Goal: Transaction & Acquisition: Purchase product/service

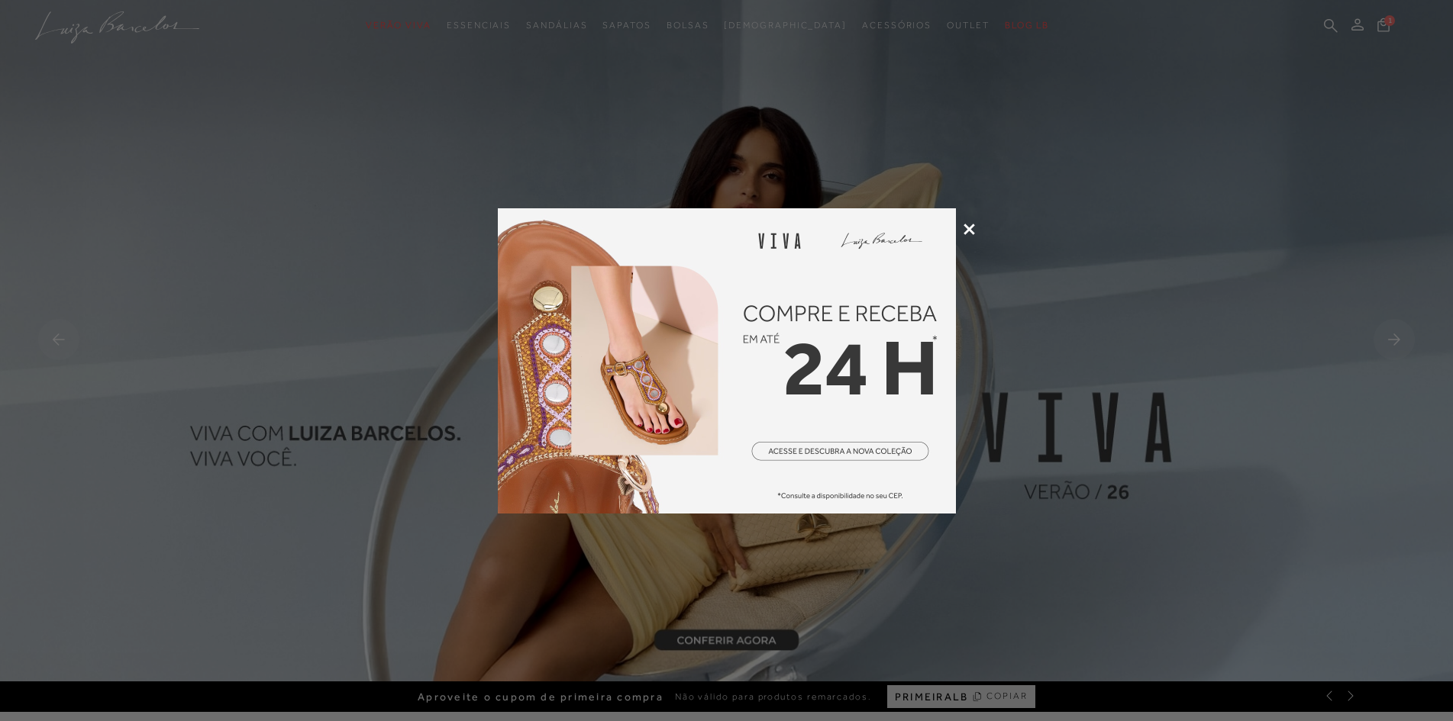
click at [969, 229] on icon at bounding box center [968, 229] width 11 height 11
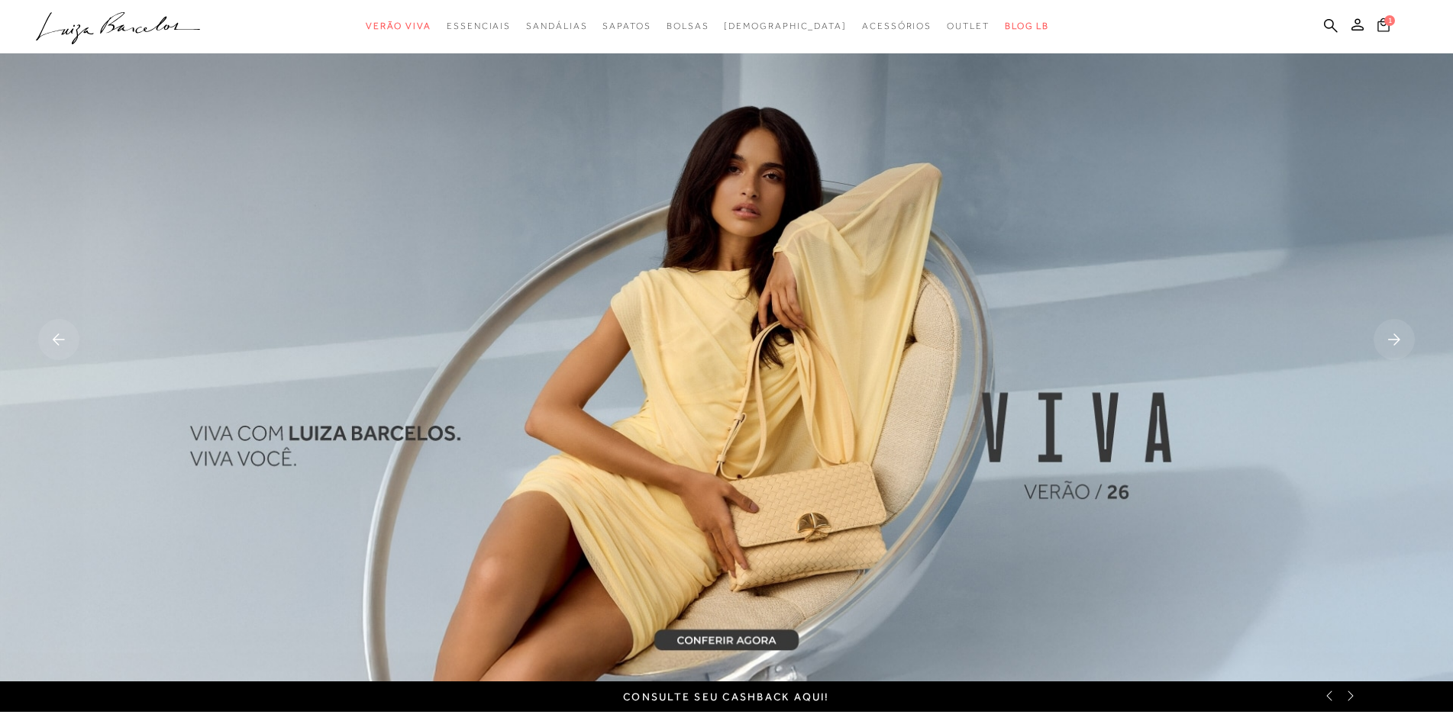
click at [1385, 21] on span "1" at bounding box center [1389, 20] width 11 height 11
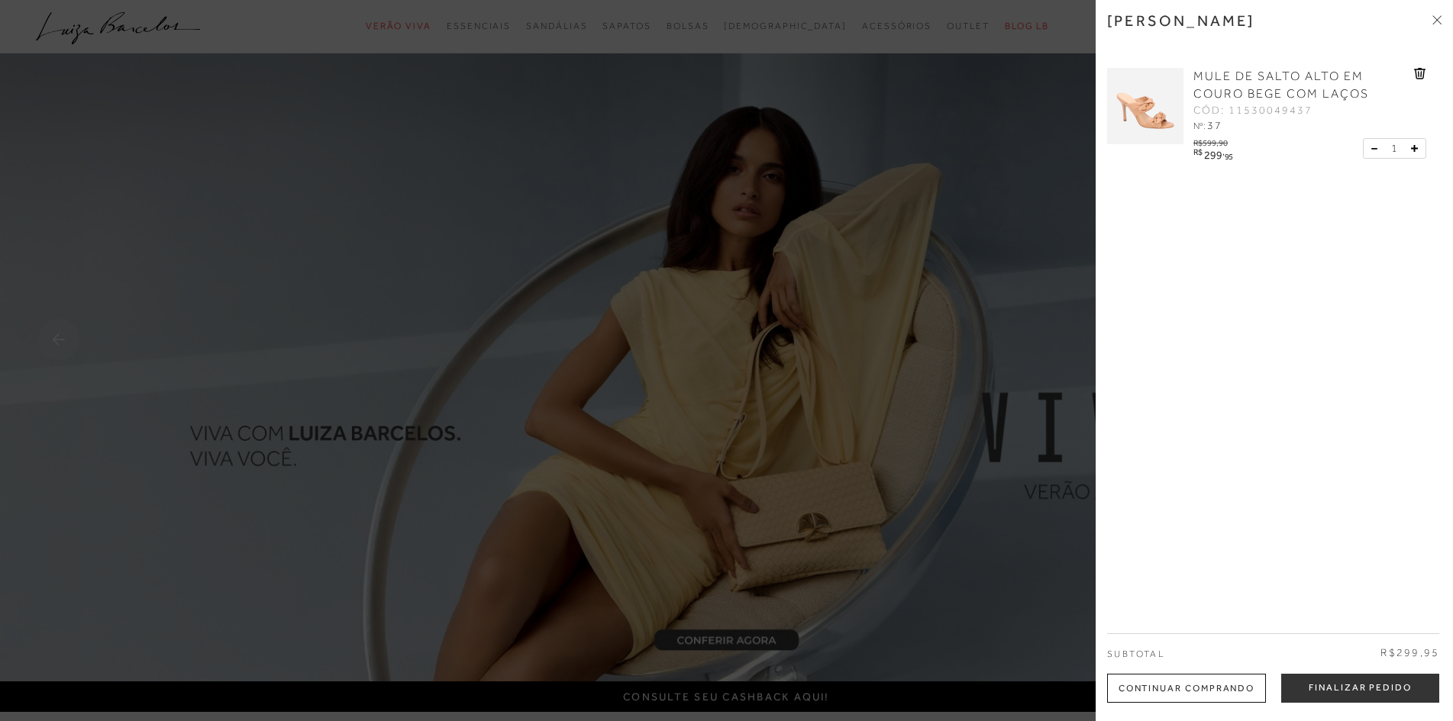
click at [1057, 111] on div at bounding box center [726, 360] width 1453 height 721
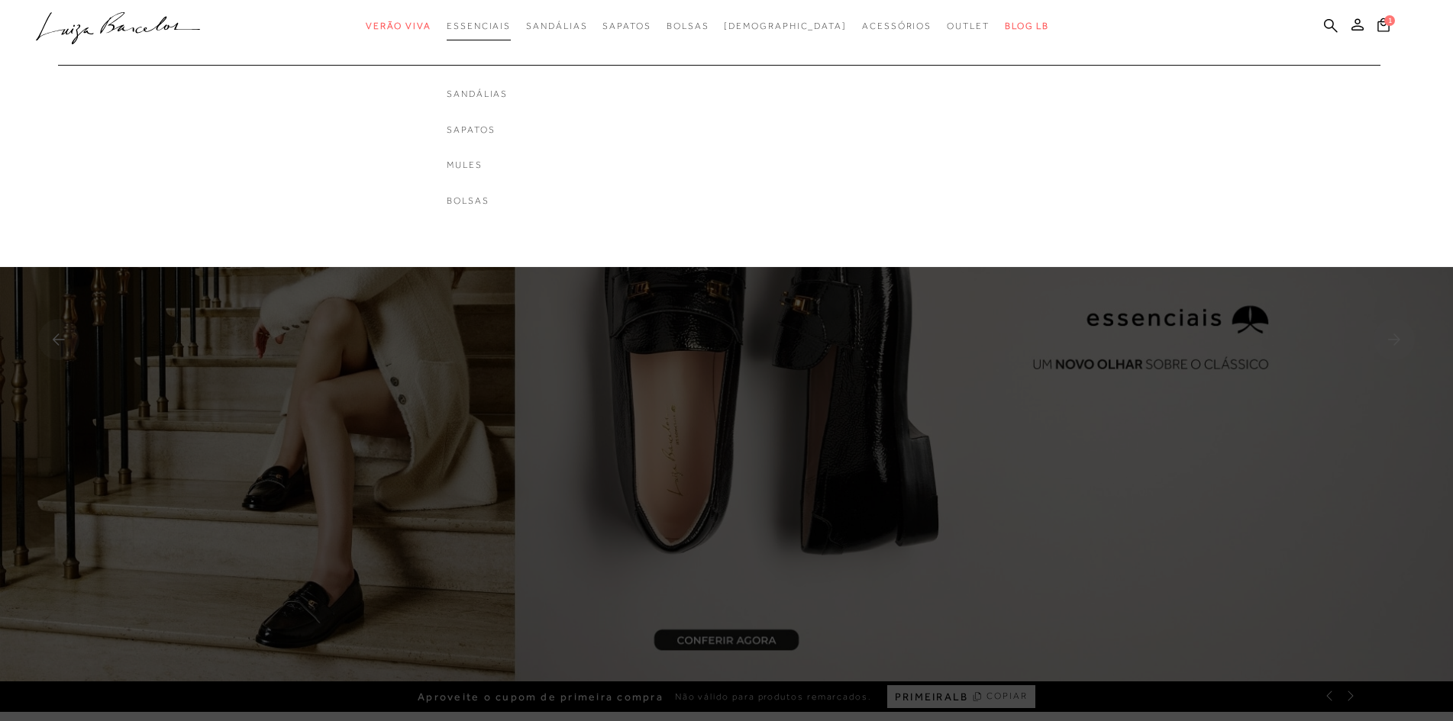
click at [511, 28] on span "Essenciais" at bounding box center [479, 26] width 64 height 11
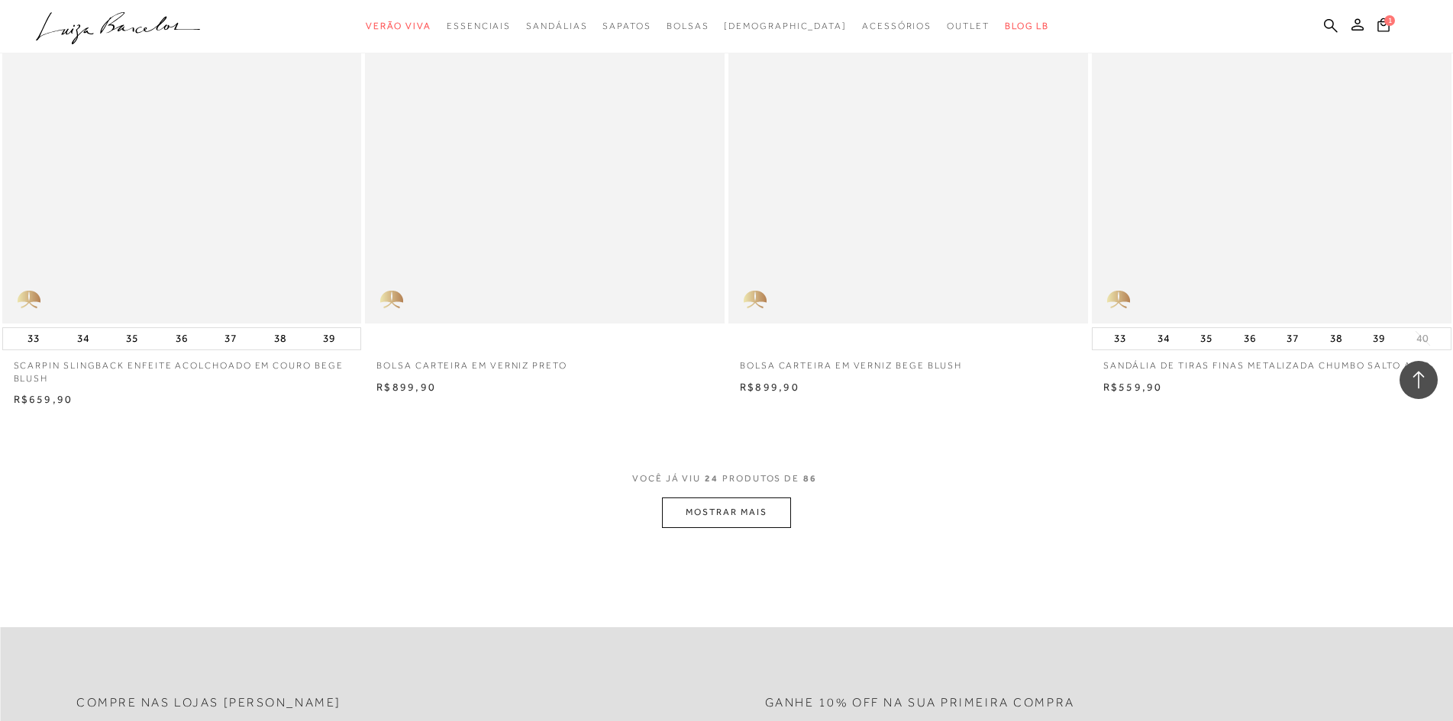
scroll to position [3511, 0]
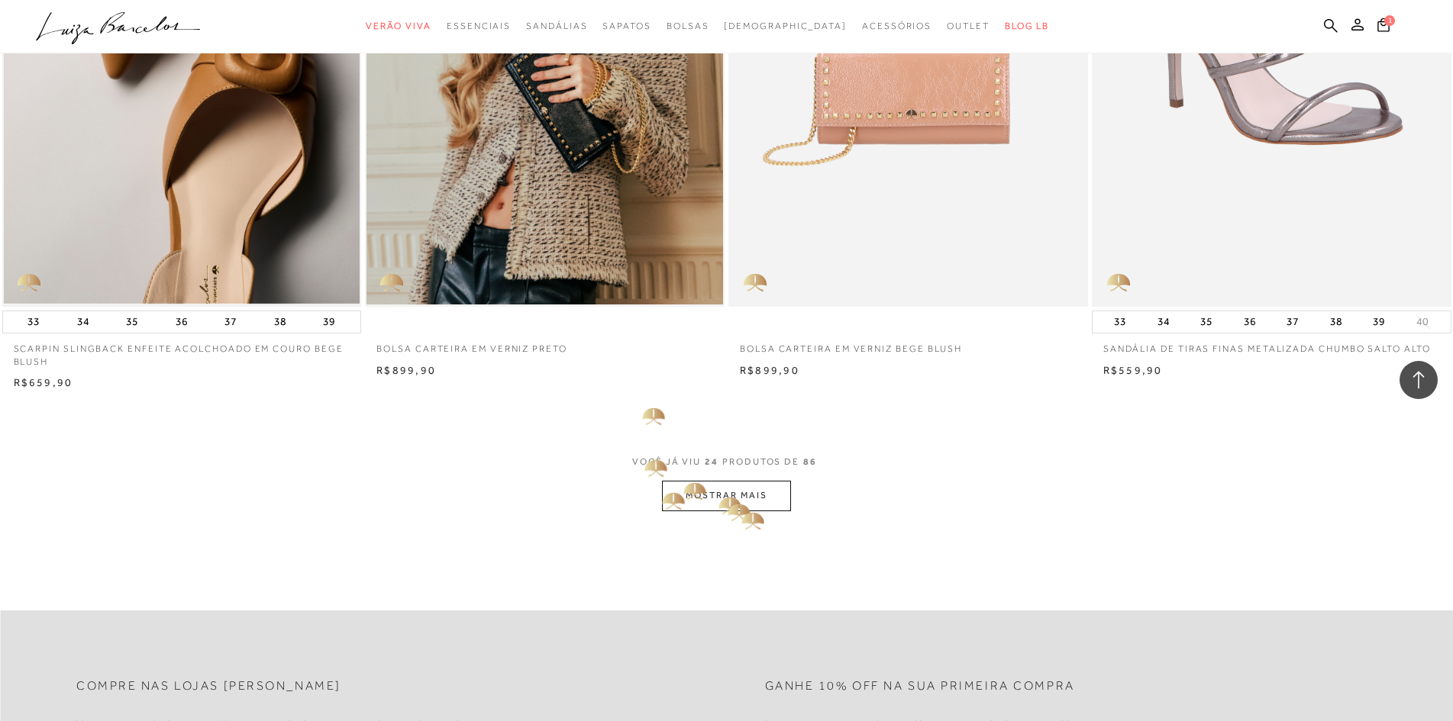
click at [740, 511] on button "MOSTRAR MAIS" at bounding box center [726, 496] width 128 height 30
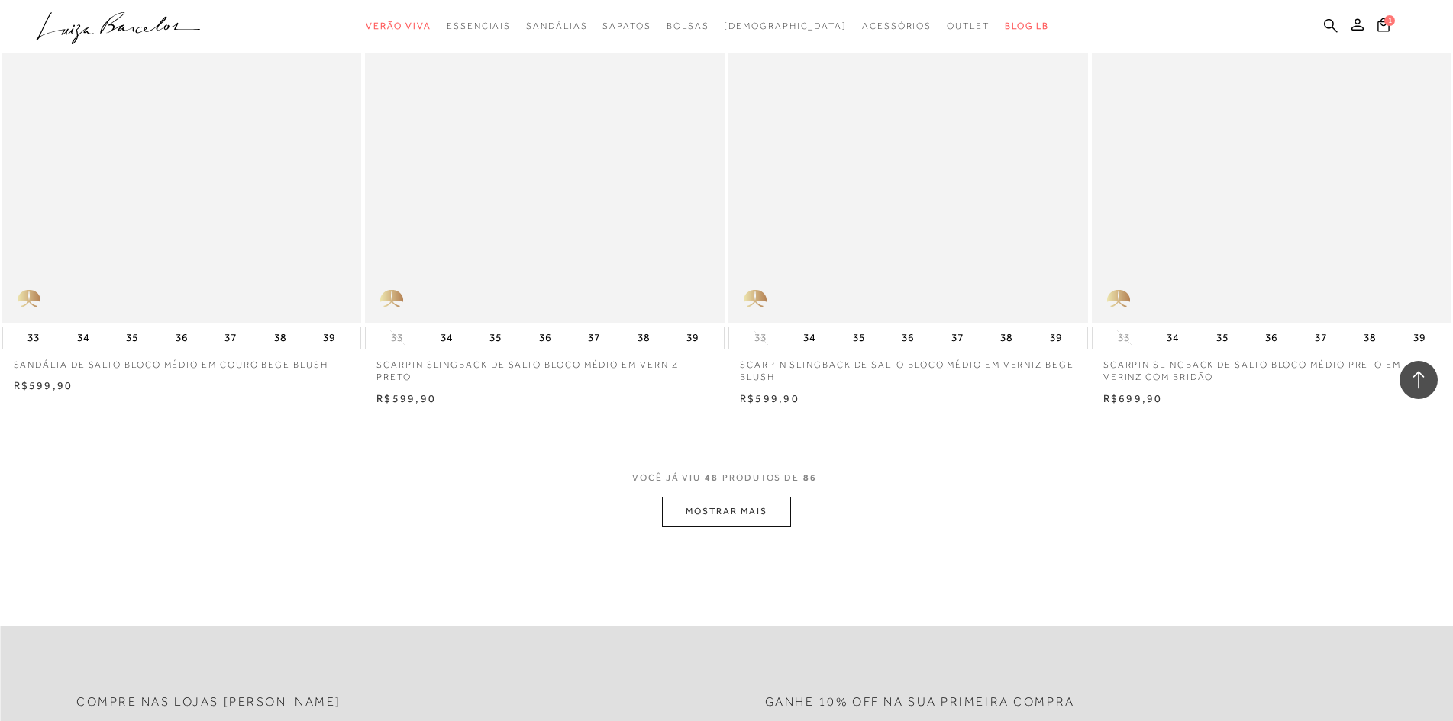
scroll to position [7404, 0]
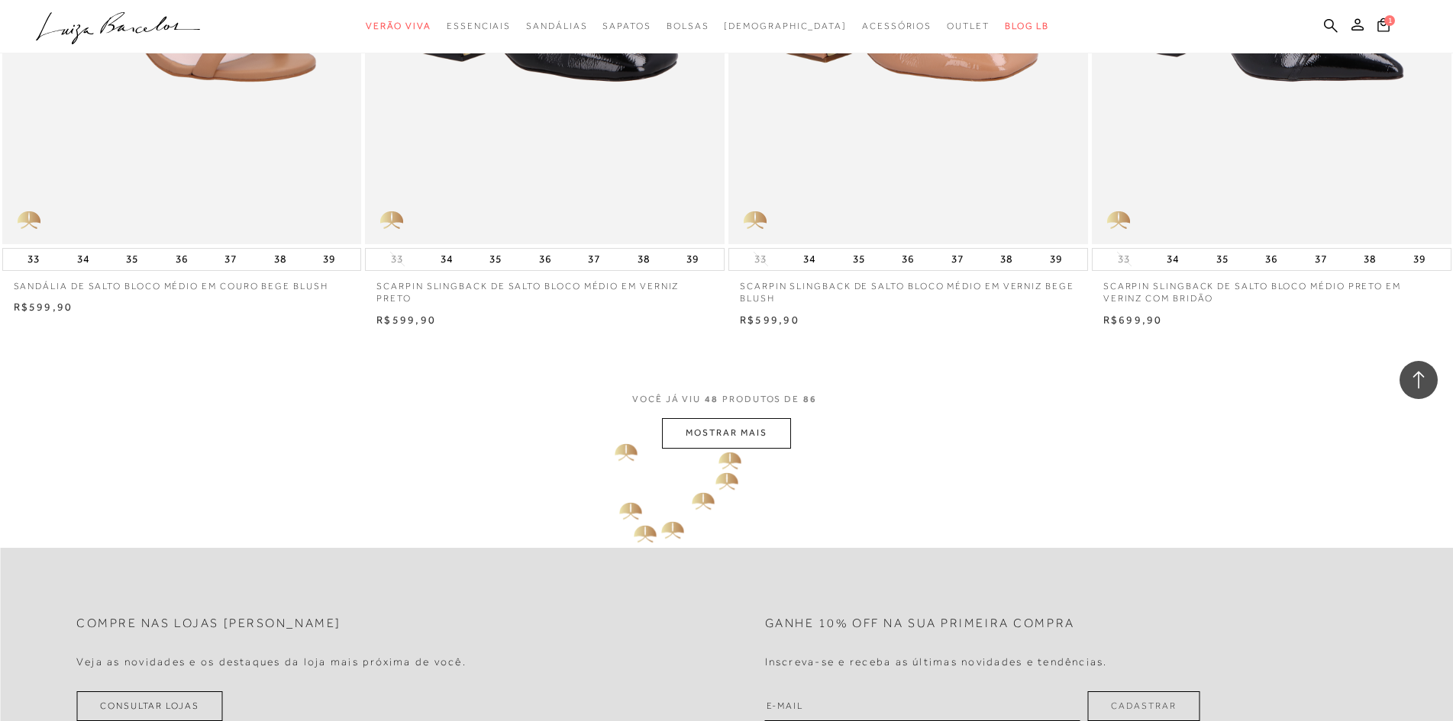
click at [711, 443] on button "MOSTRAR MAIS" at bounding box center [726, 433] width 128 height 30
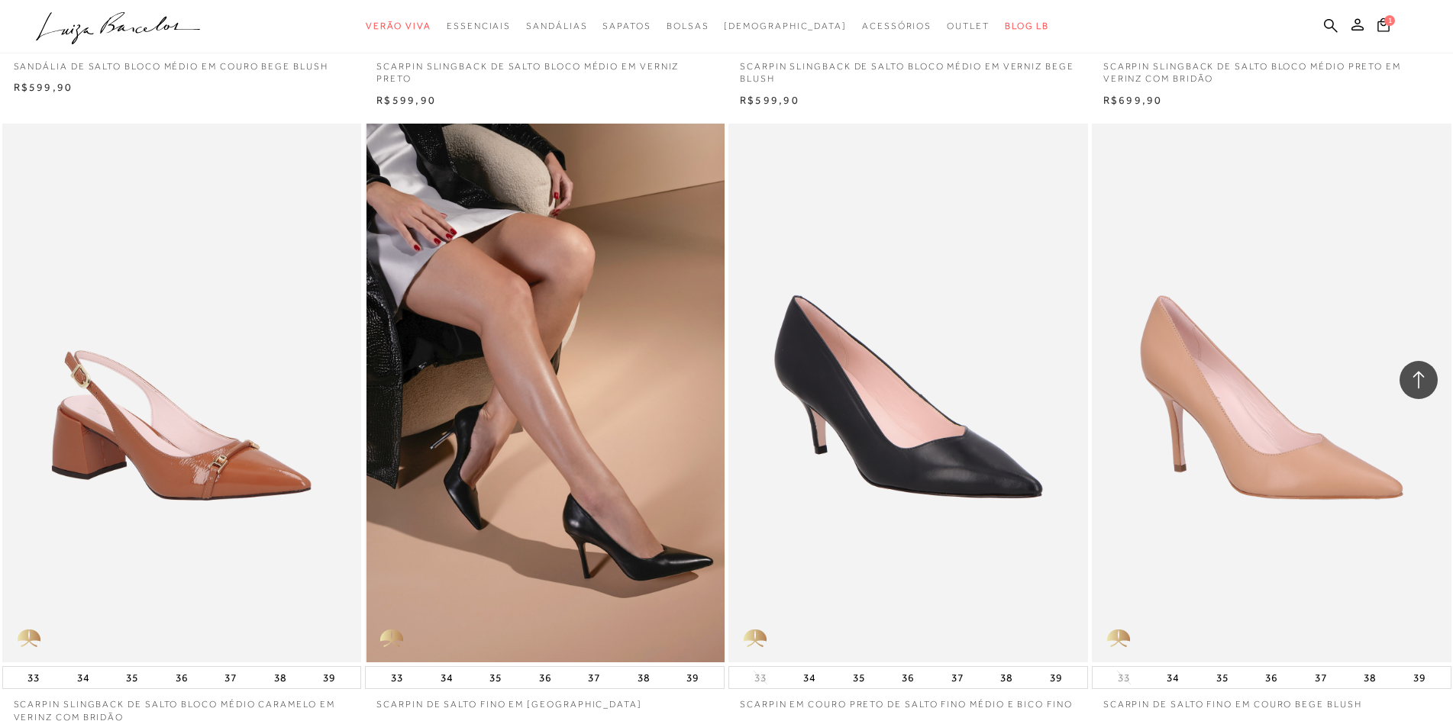
scroll to position [7710, 0]
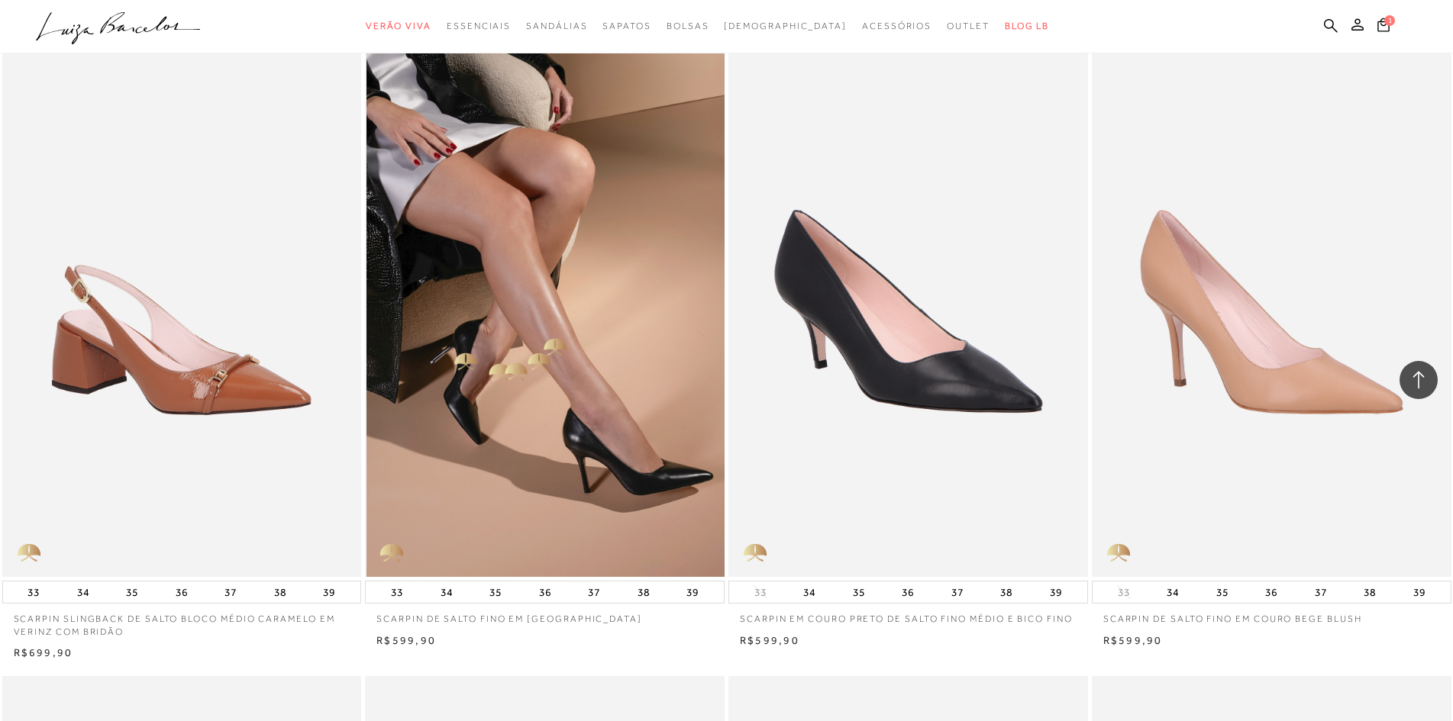
click at [544, 340] on img at bounding box center [545, 307] width 358 height 539
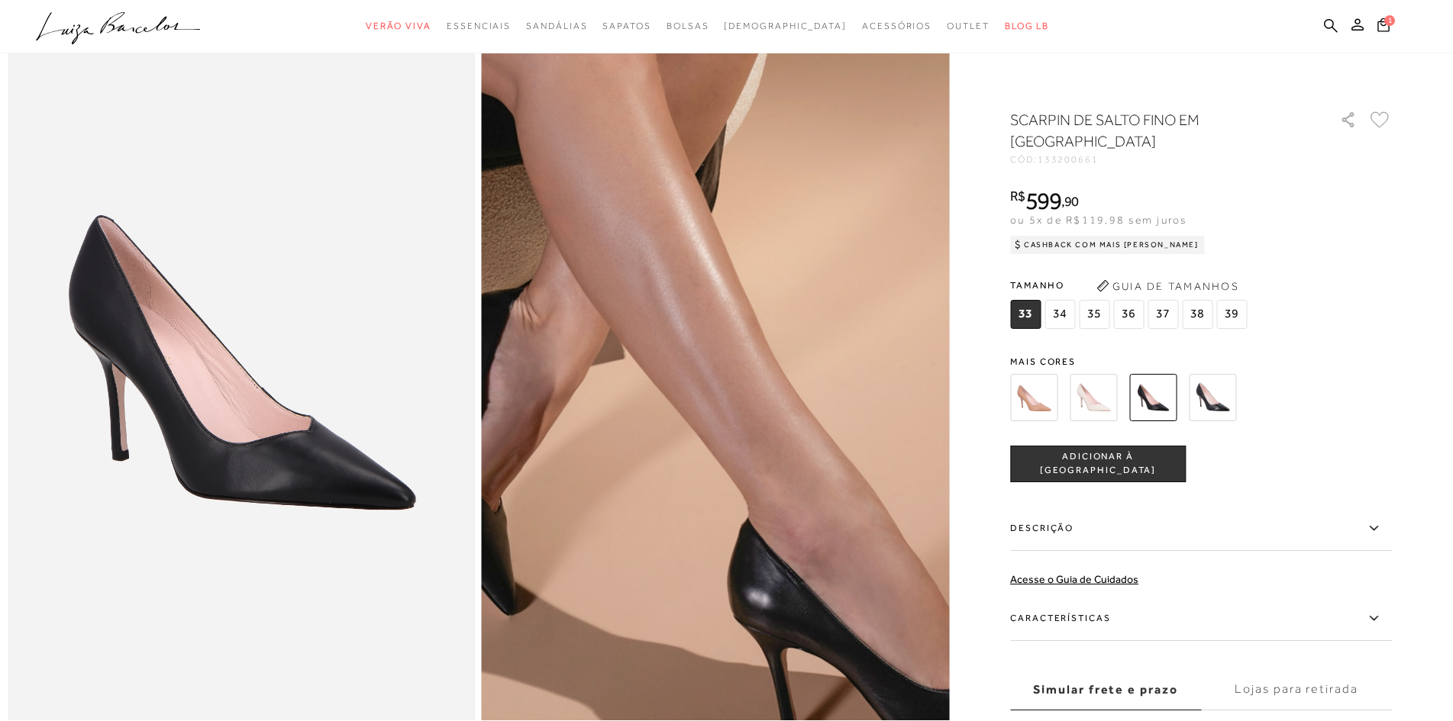
scroll to position [153, 0]
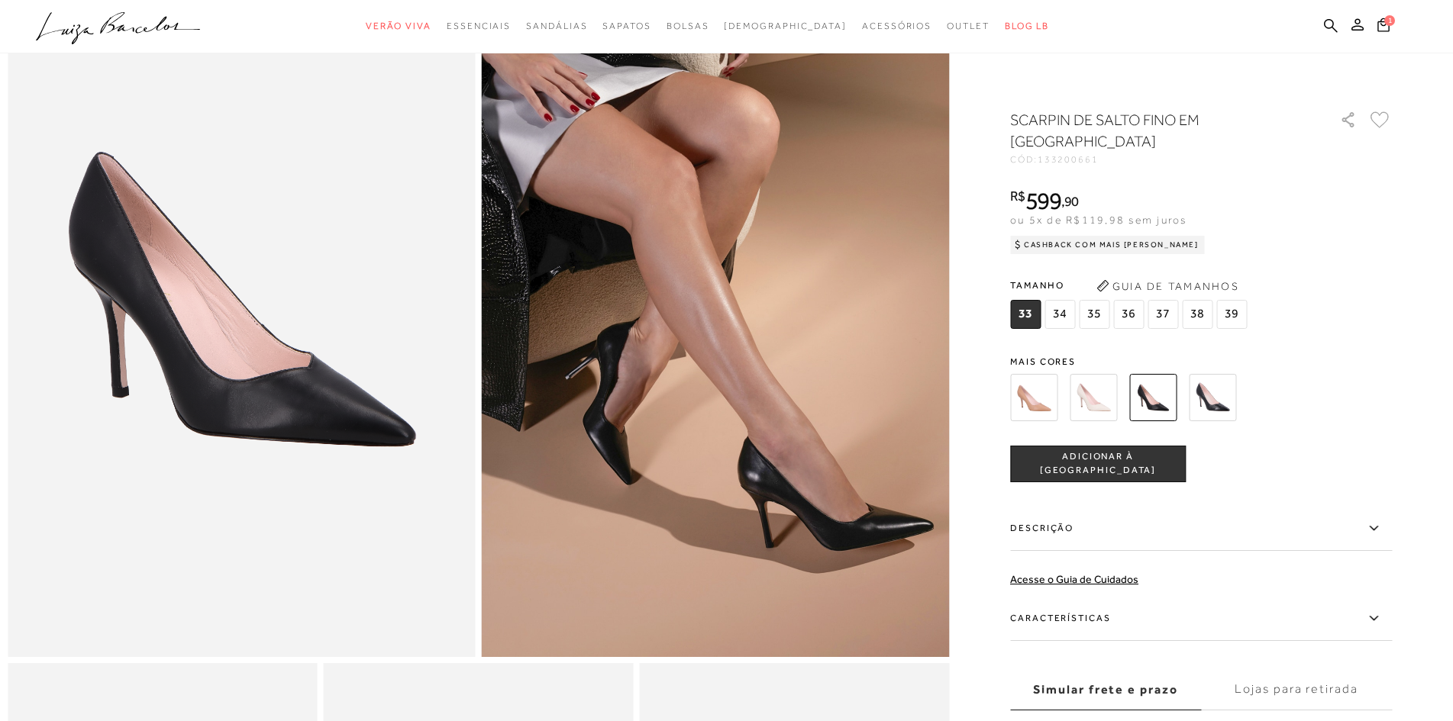
click at [1049, 536] on label "Descrição" at bounding box center [1201, 529] width 382 height 44
click at [0, 0] on input "Descrição" at bounding box center [0, 0] width 0 height 0
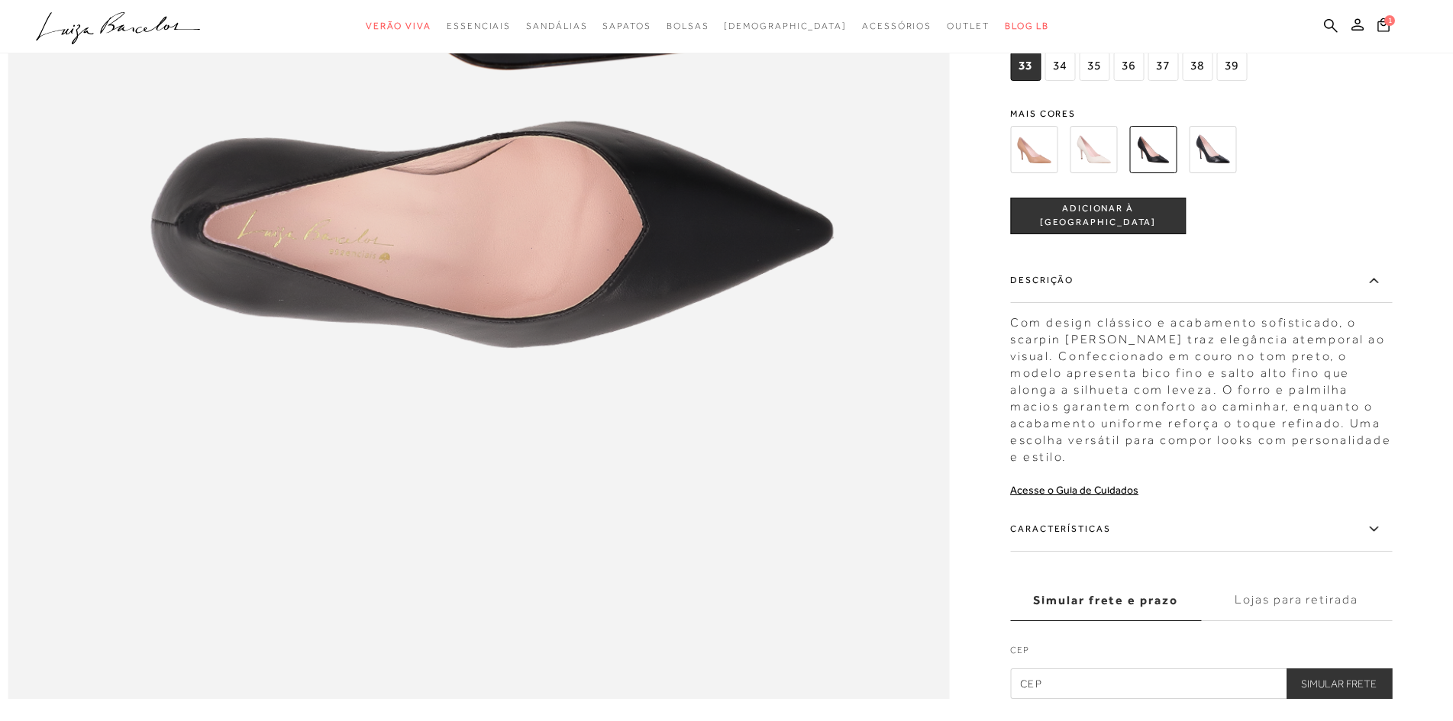
scroll to position [1985, 0]
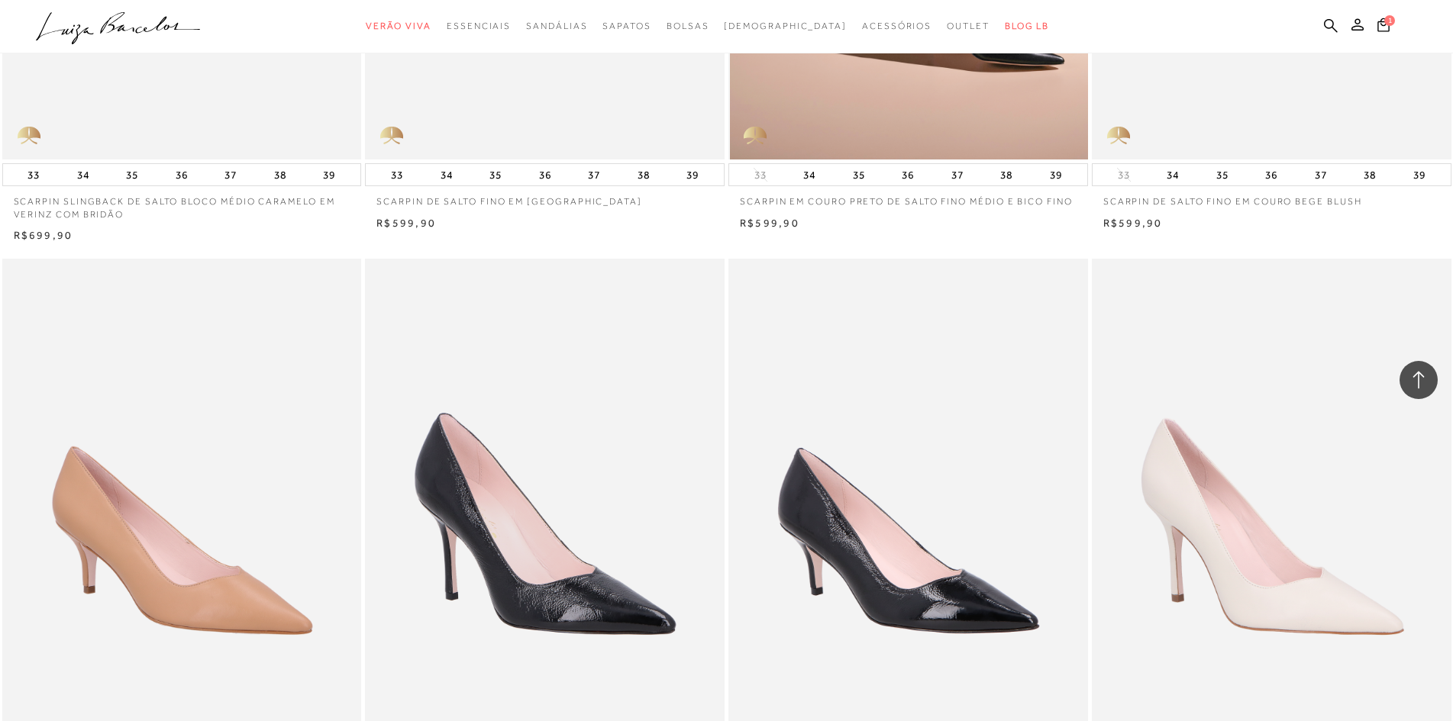
scroll to position [8320, 0]
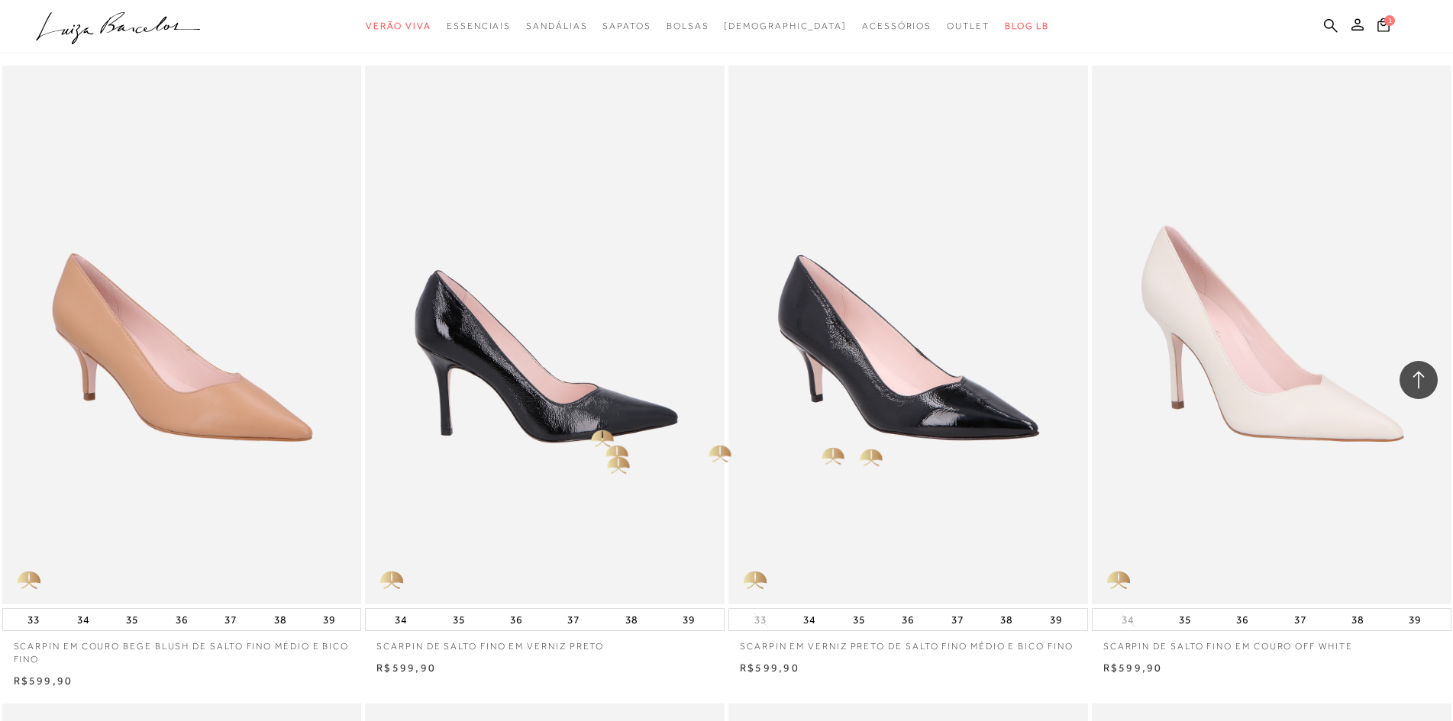
click at [579, 424] on img at bounding box center [545, 335] width 358 height 539
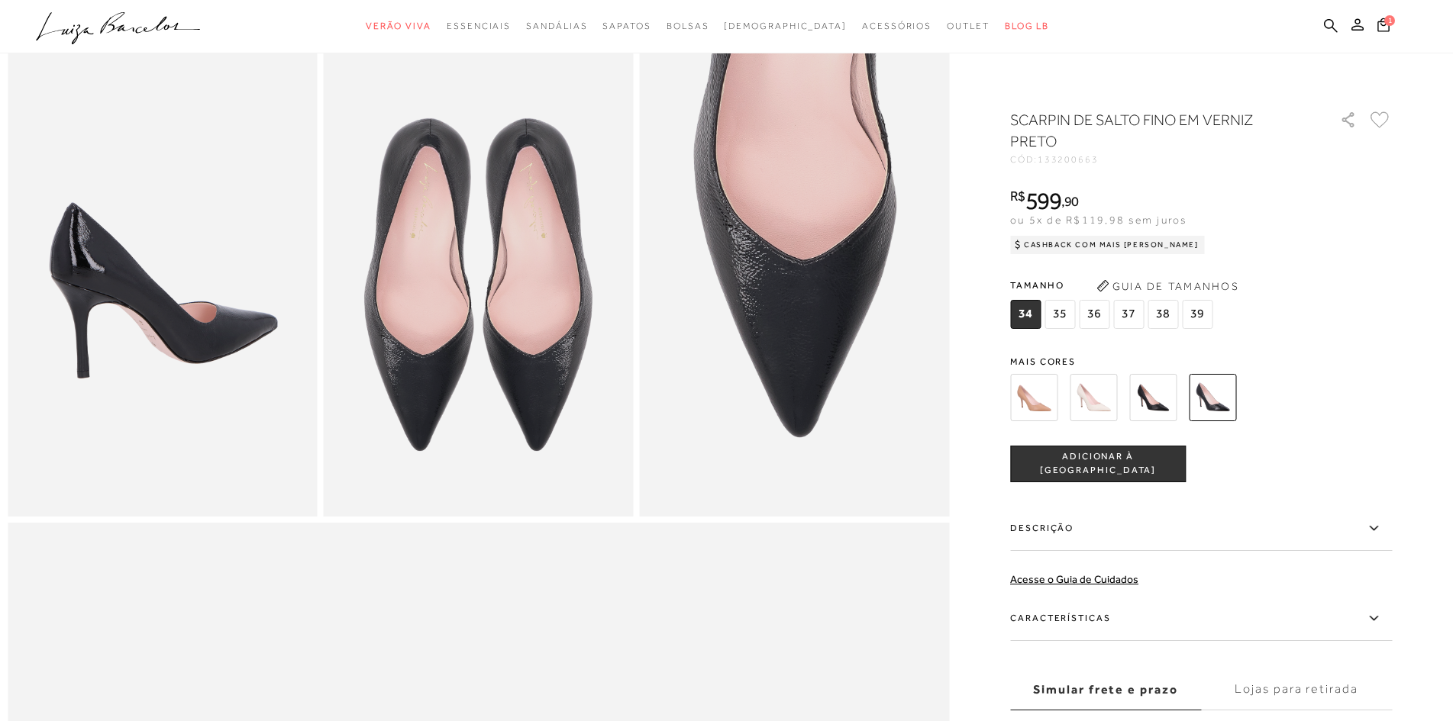
scroll to position [1069, 0]
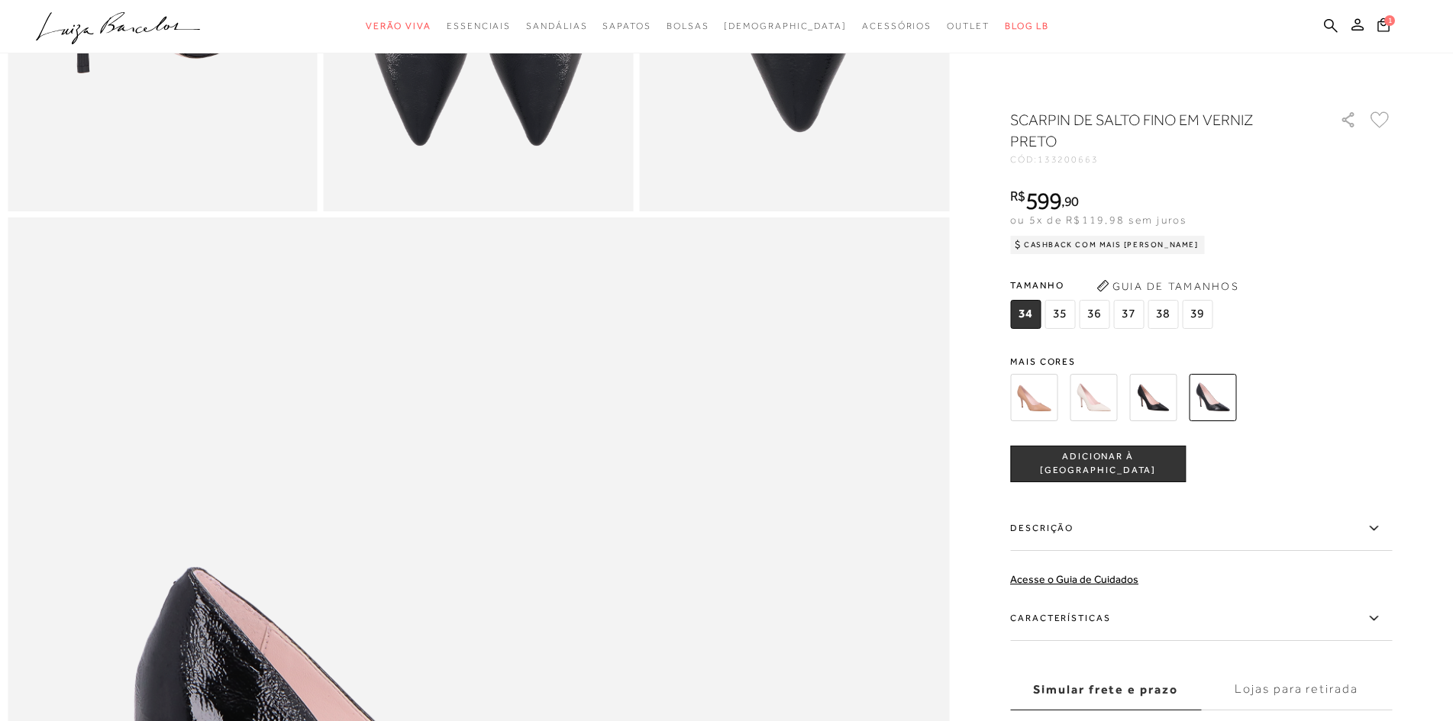
click at [1390, 616] on label "Características" at bounding box center [1201, 619] width 382 height 44
click at [0, 0] on input "Características" at bounding box center [0, 0] width 0 height 0
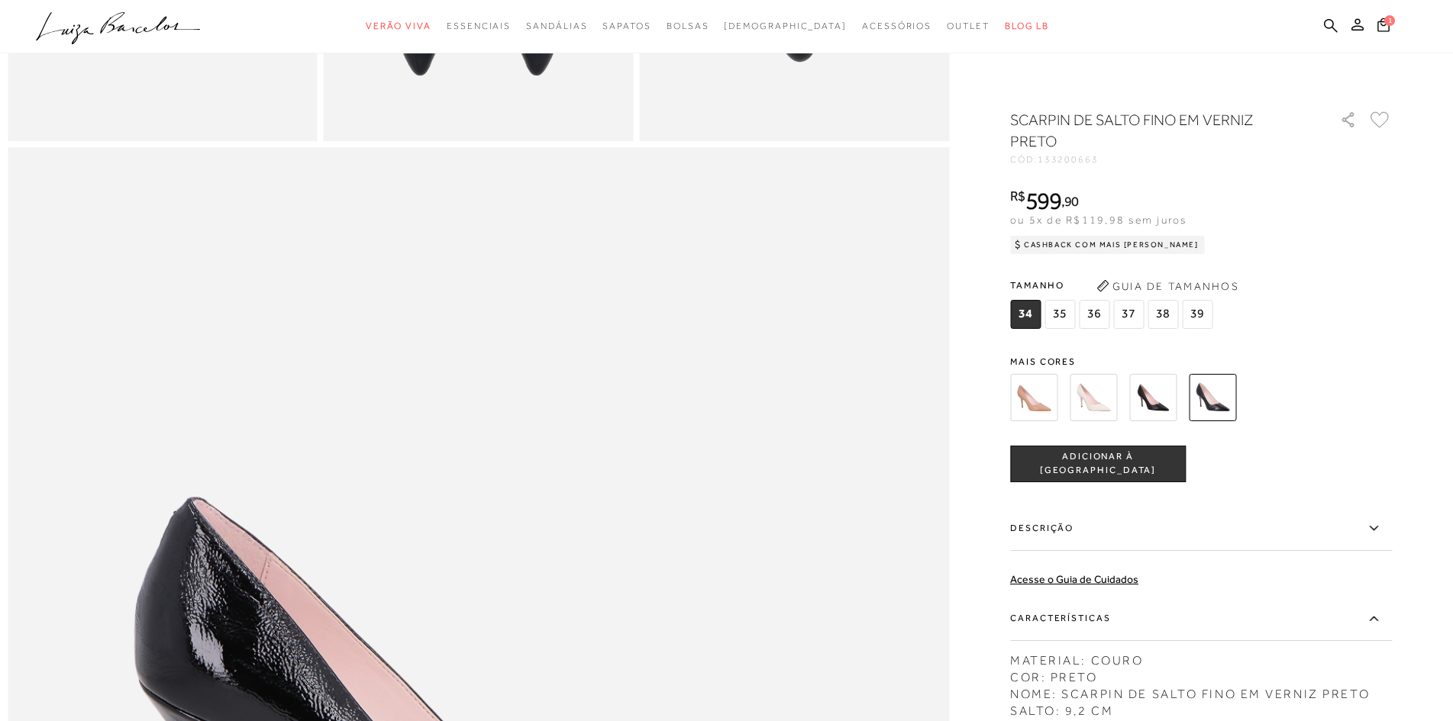
scroll to position [1221, 0]
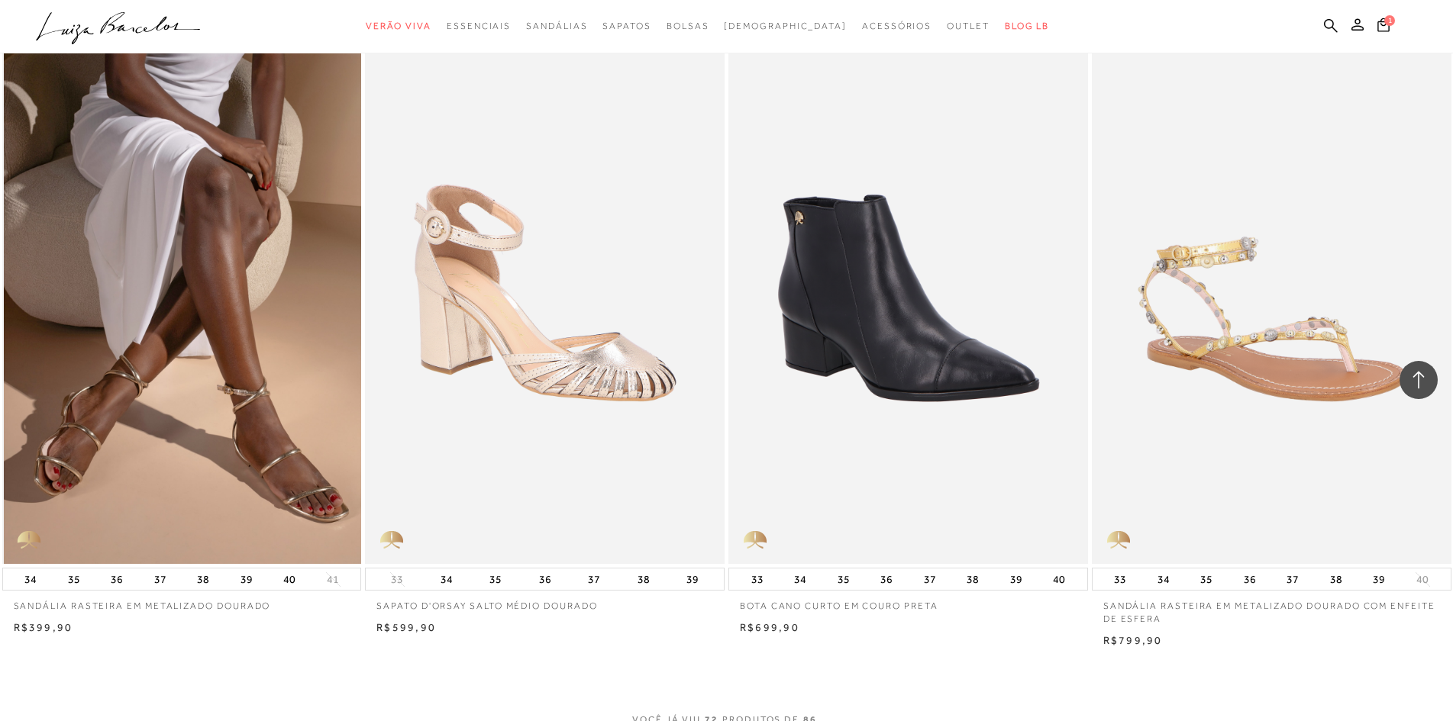
scroll to position [10915, 0]
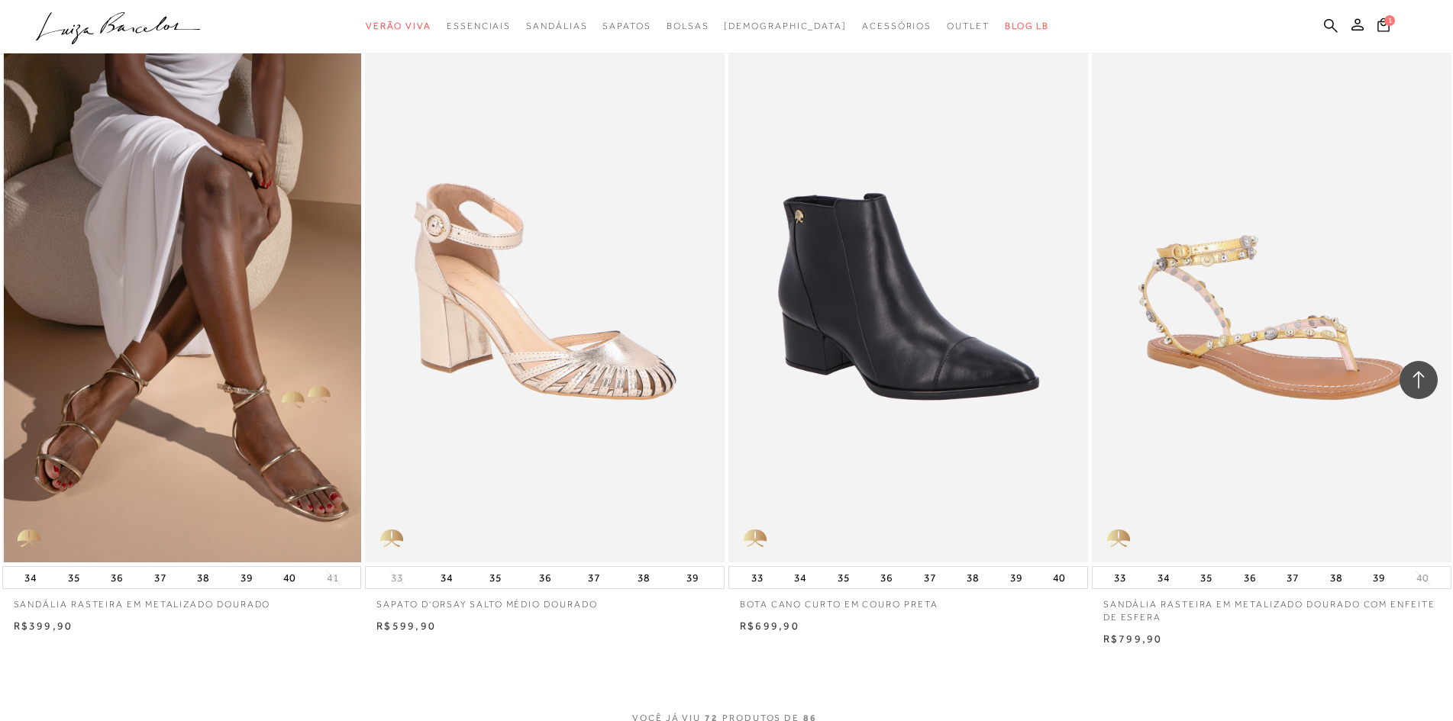
click at [278, 382] on img at bounding box center [183, 293] width 358 height 539
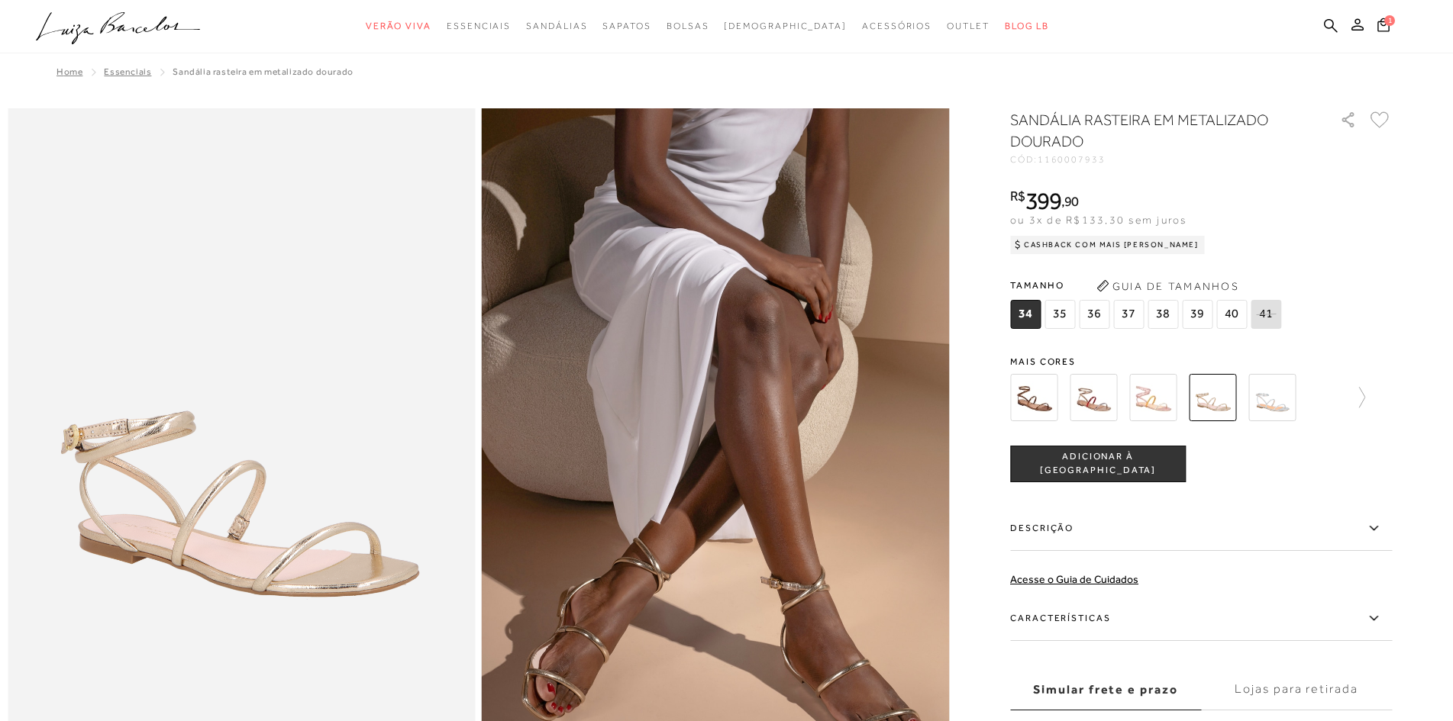
click at [1135, 319] on span "37" at bounding box center [1128, 314] width 31 height 29
click at [1121, 462] on span "ADICIONAR À [GEOGRAPHIC_DATA]" at bounding box center [1098, 463] width 174 height 27
